Goal: Information Seeking & Learning: Learn about a topic

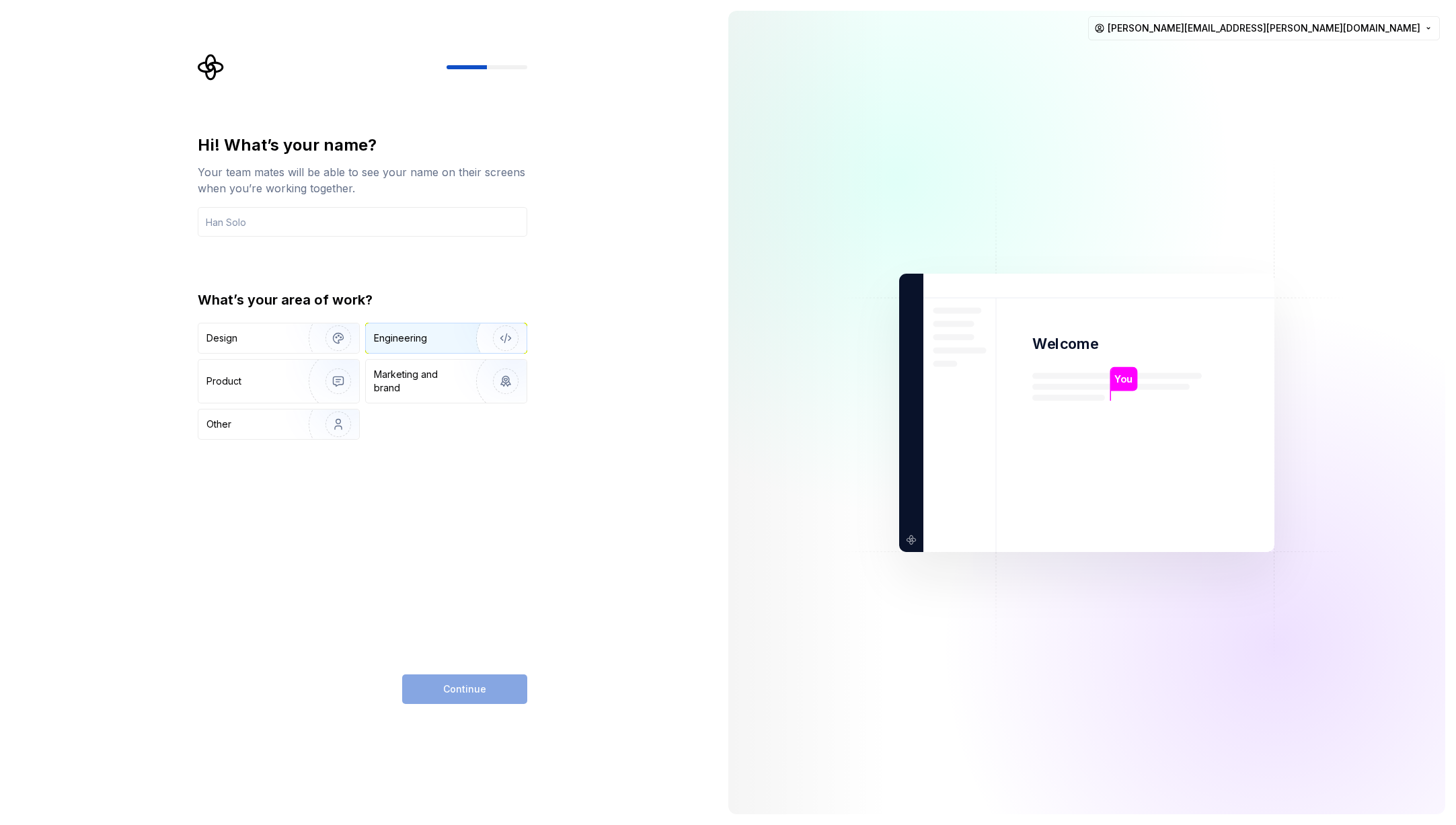
click at [492, 337] on img "button" at bounding box center [497, 338] width 86 height 90
click at [340, 230] on input "text" at bounding box center [362, 222] width 330 height 30
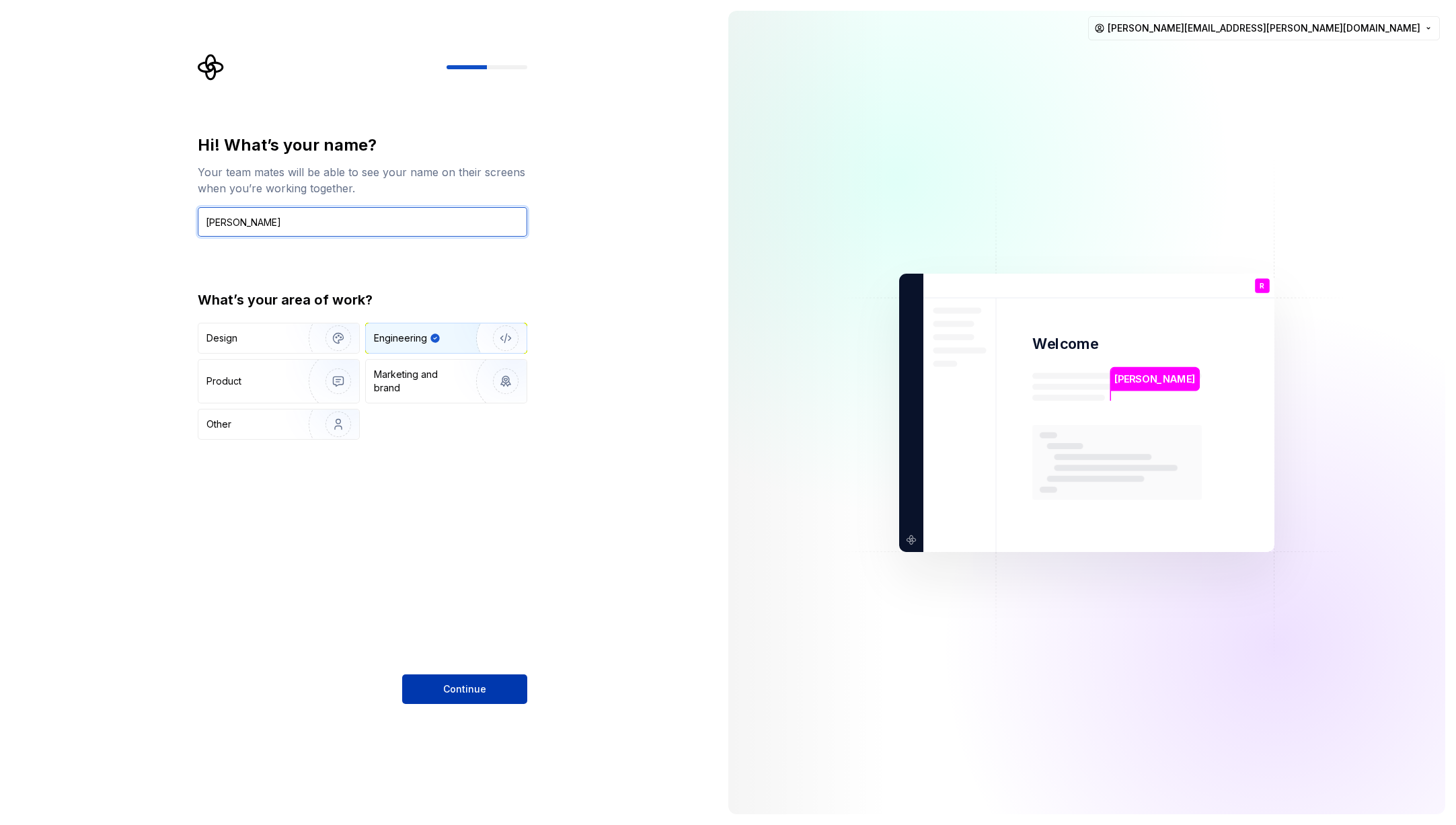
type input "[PERSON_NAME]"
click at [464, 690] on span "Continue" at bounding box center [464, 689] width 43 height 13
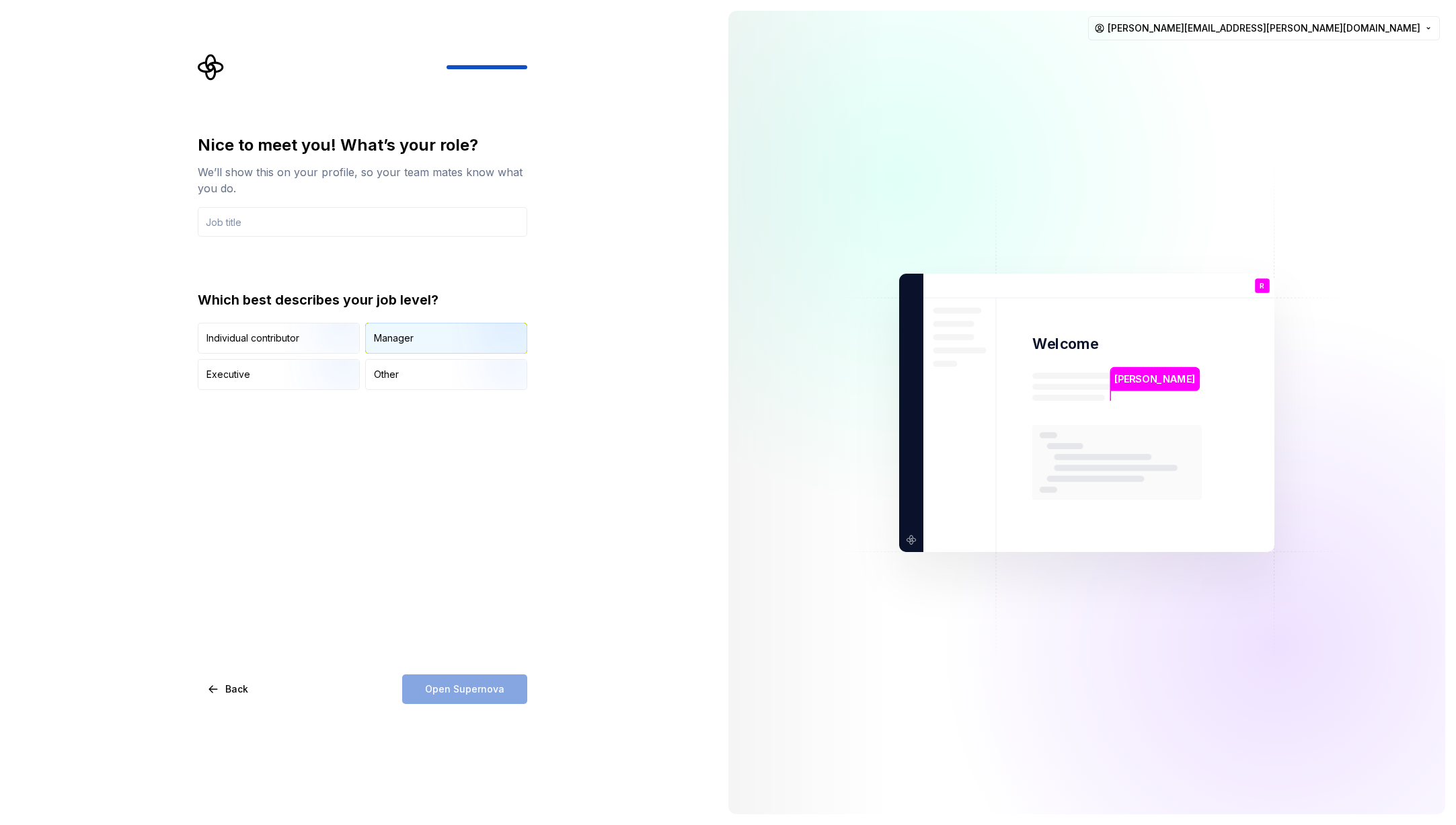
click at [405, 330] on div "Manager" at bounding box center [445, 338] width 160 height 30
click at [487, 690] on div "Open Supernova" at bounding box center [465, 690] width 125 height 30
drag, startPoint x: 474, startPoint y: 530, endPoint x: 351, endPoint y: 308, distance: 253.8
click at [474, 529] on div "Nice to meet you! What’s your role? We’ll show this on your profile, so your te…" at bounding box center [362, 420] width 330 height 570
click at [312, 213] on input "text" at bounding box center [362, 222] width 330 height 30
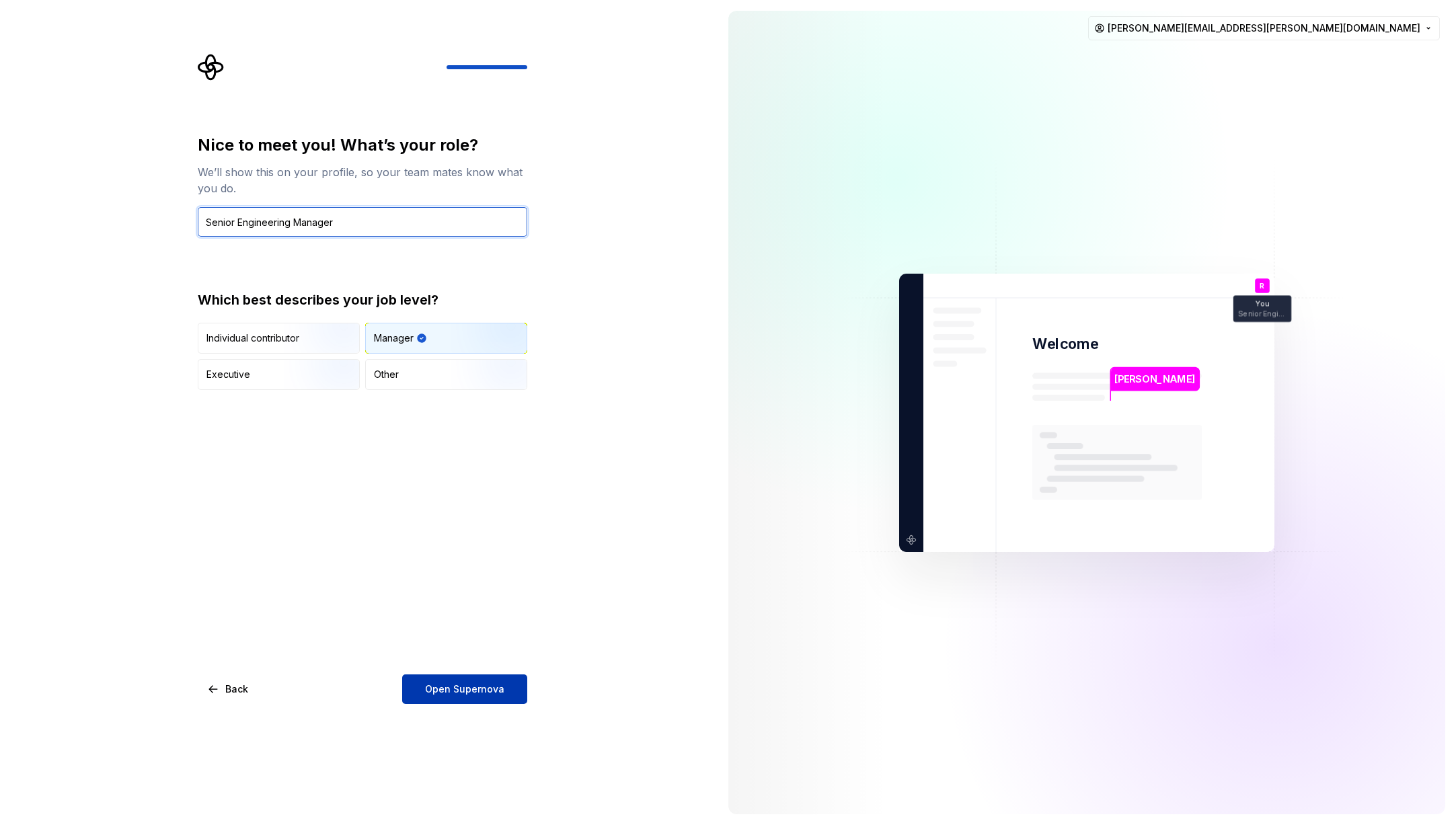
type input "Senior Engineering Manager"
click at [485, 695] on span "Open Supernova" at bounding box center [464, 689] width 79 height 13
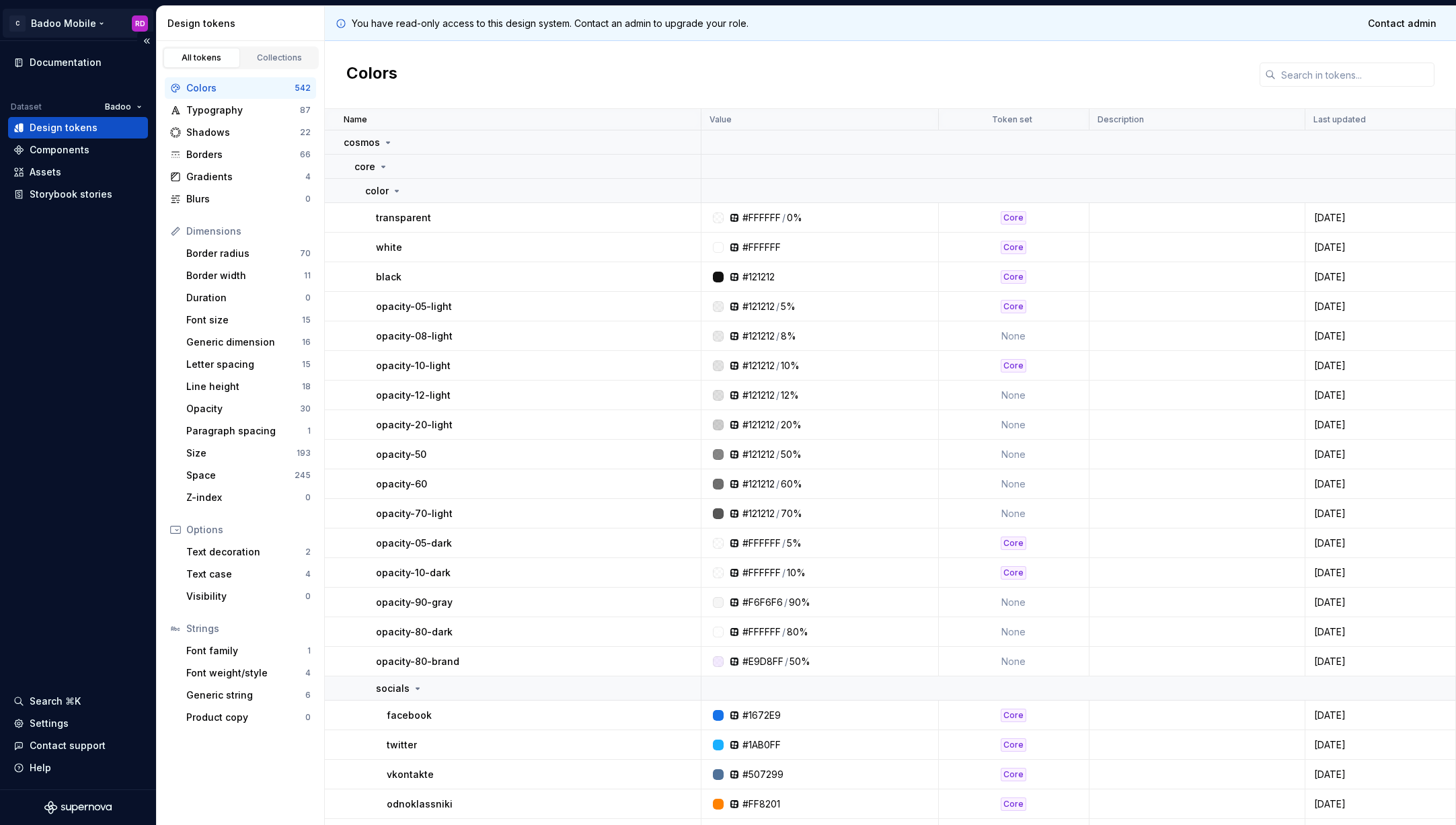
click at [41, 34] on html "C Badoo Mobile RD Documentation Dataset Badoo Design tokens Components Assets S…" at bounding box center [728, 412] width 1456 height 825
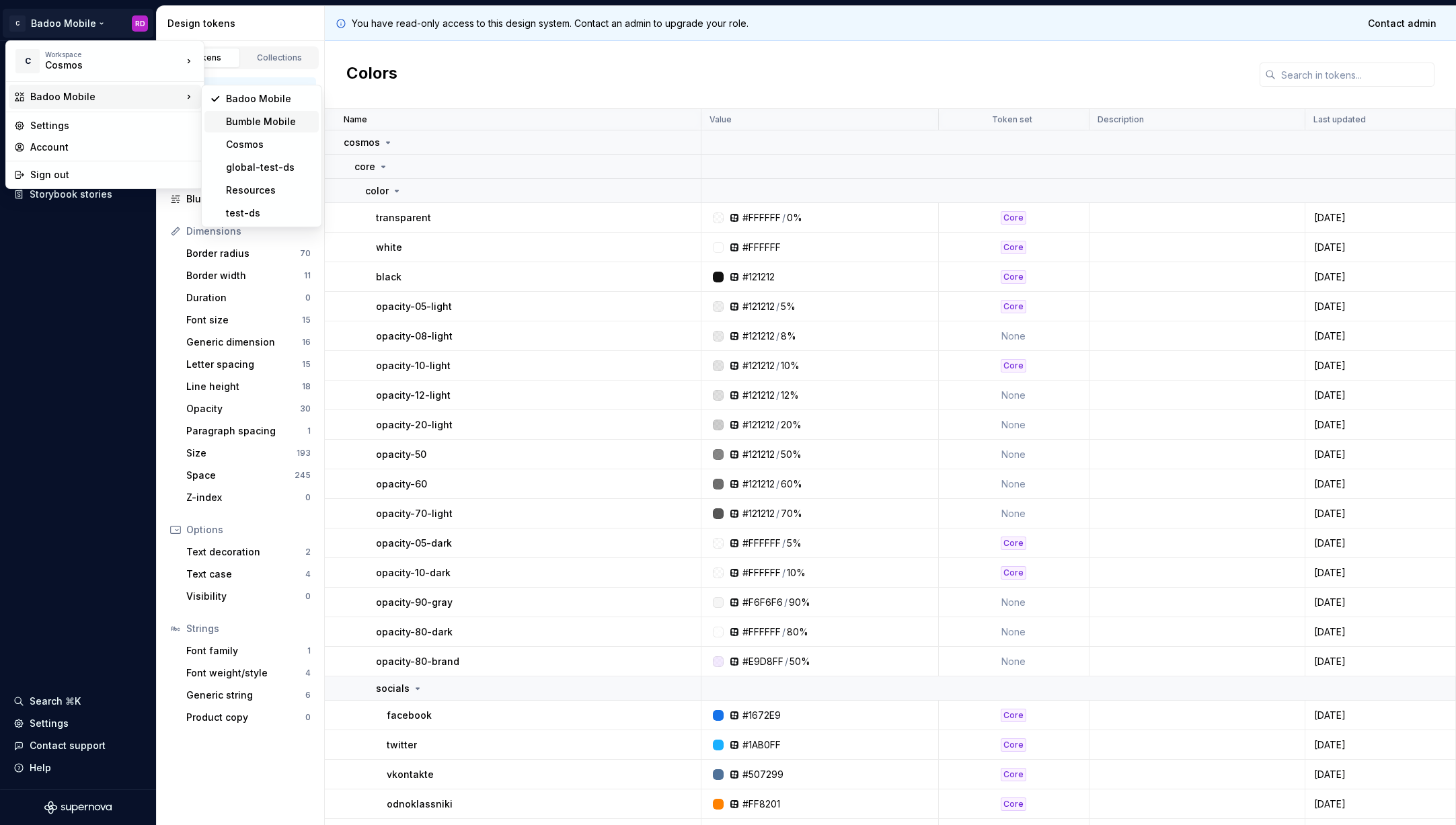
click at [292, 120] on div "Bumble Mobile" at bounding box center [270, 121] width 88 height 13
